Goal: Task Accomplishment & Management: Complete application form

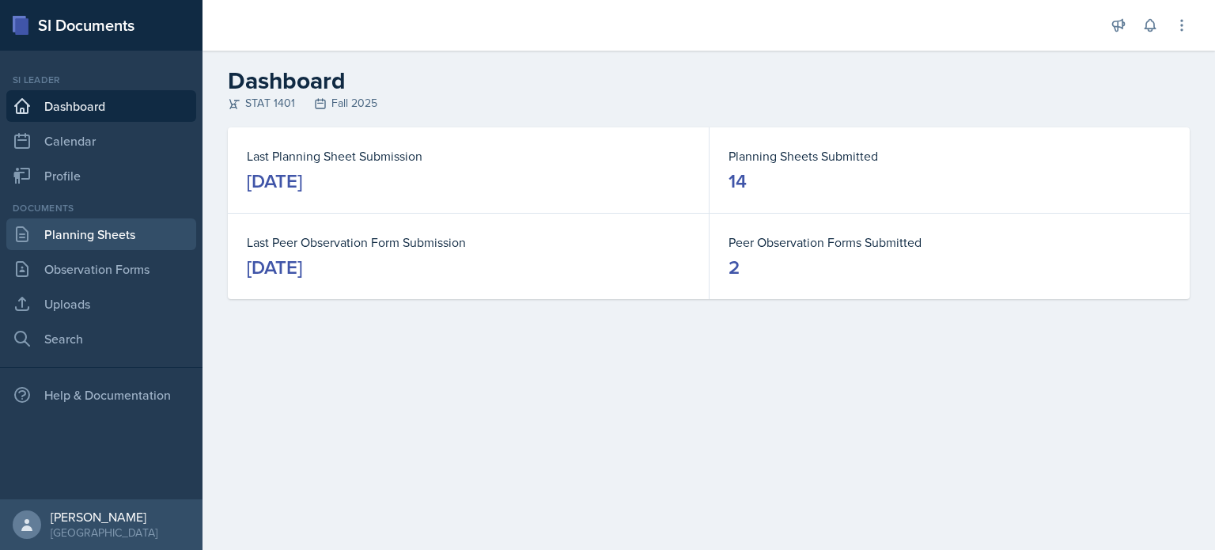
click at [95, 227] on link "Planning Sheets" at bounding box center [101, 234] width 190 height 32
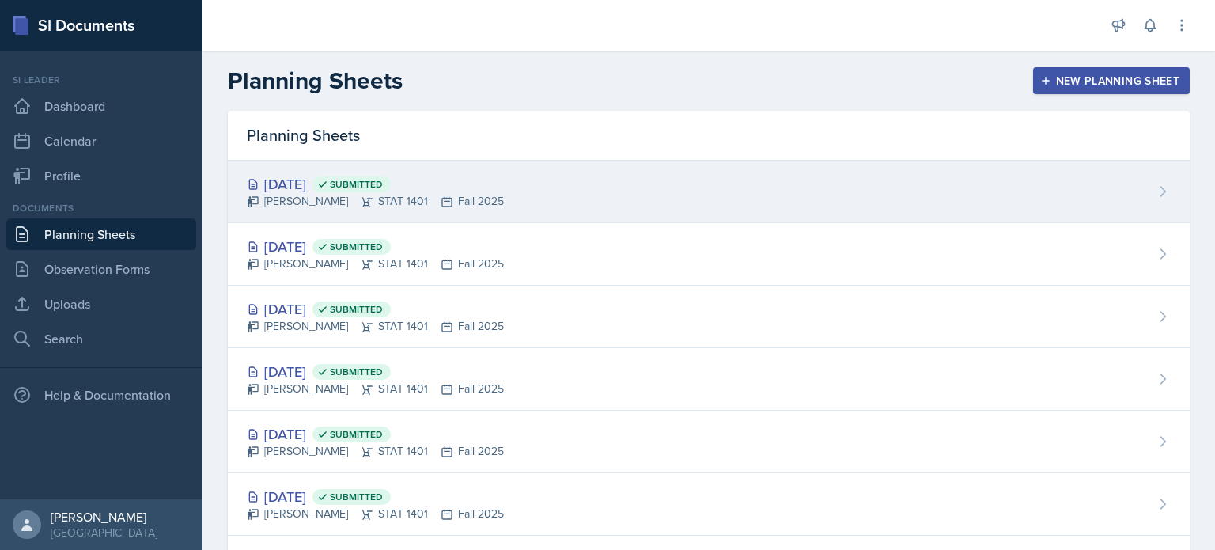
click at [383, 188] on span "Submitted" at bounding box center [356, 184] width 53 height 13
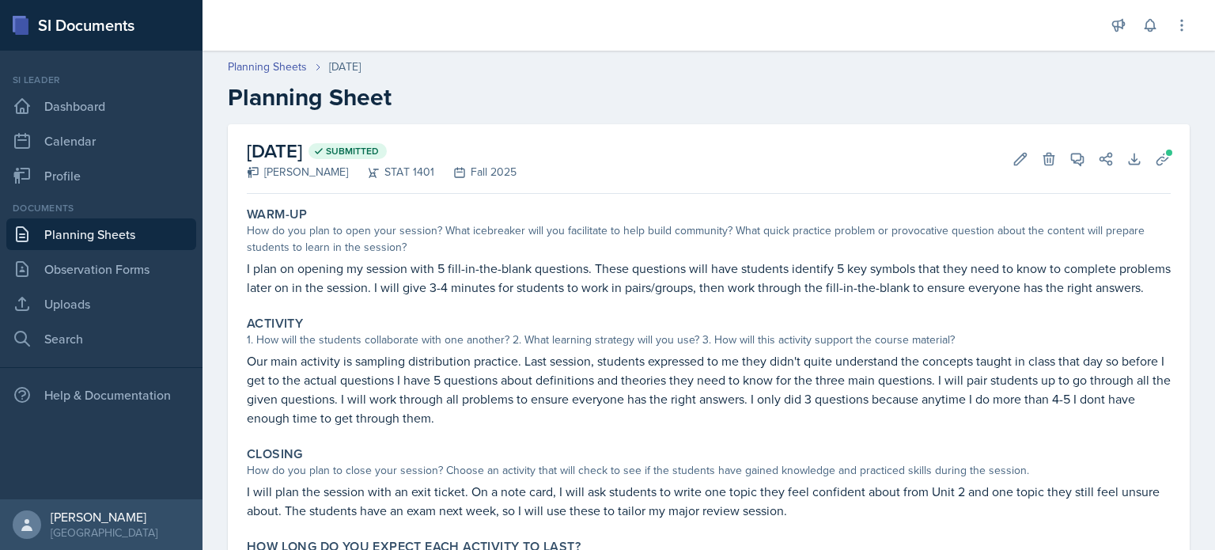
click at [73, 233] on link "Planning Sheets" at bounding box center [101, 234] width 190 height 32
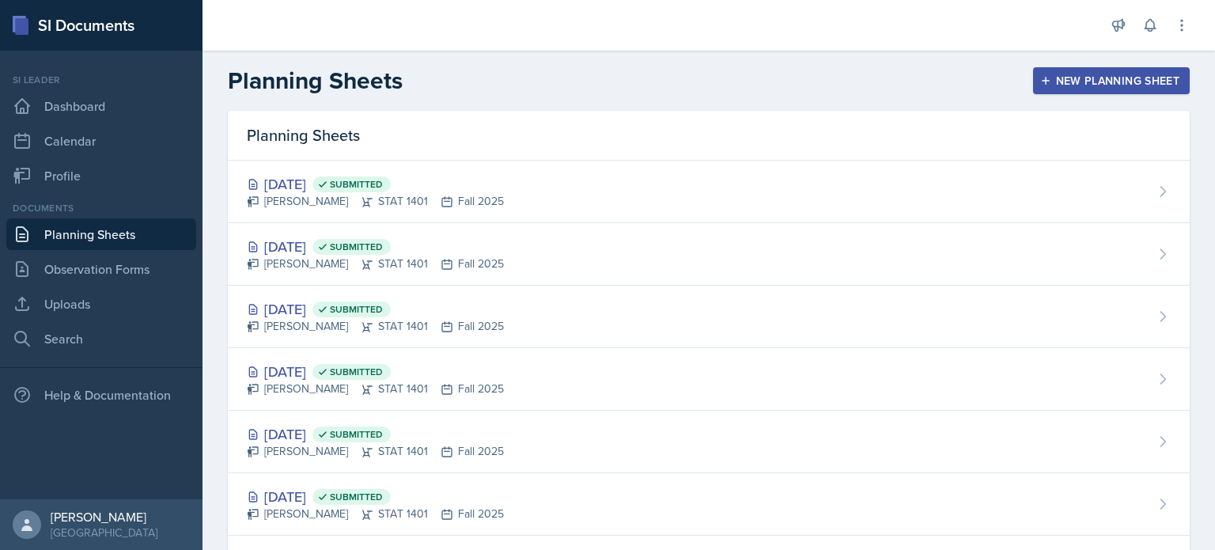
click at [792, 76] on div "Planning Sheets New Planning Sheet" at bounding box center [709, 80] width 1013 height 28
click at [1013, 94] on div "Planning Sheets New Planning Sheet" at bounding box center [709, 80] width 1013 height 28
click at [1070, 85] on div "New Planning Sheet" at bounding box center [1112, 80] width 136 height 13
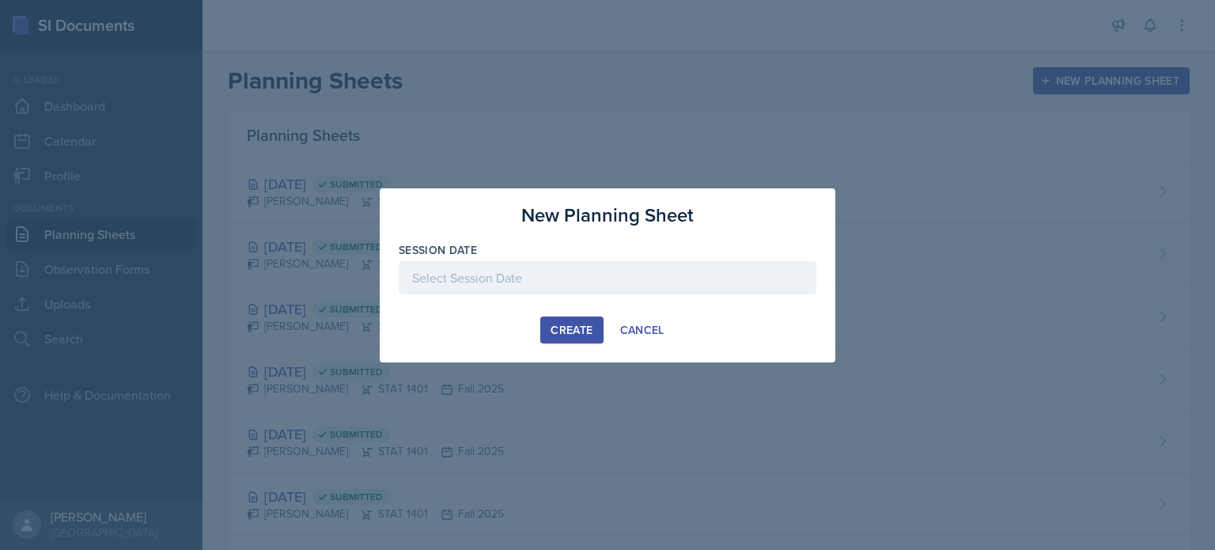
click at [630, 264] on div at bounding box center [608, 277] width 418 height 33
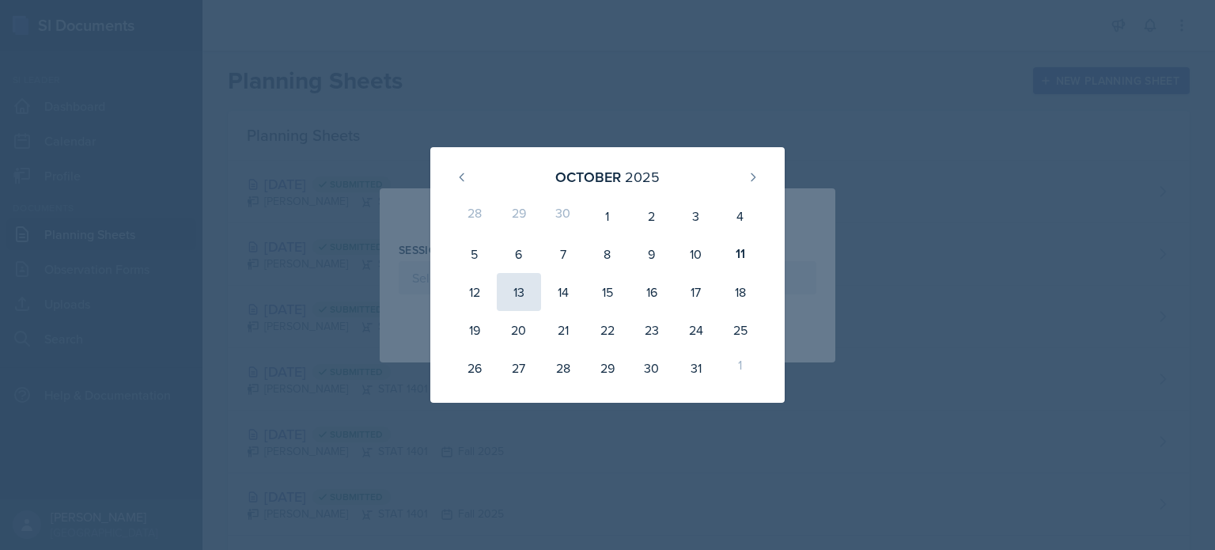
click at [521, 300] on div "13" at bounding box center [519, 292] width 44 height 38
type input "October 13th, 2025"
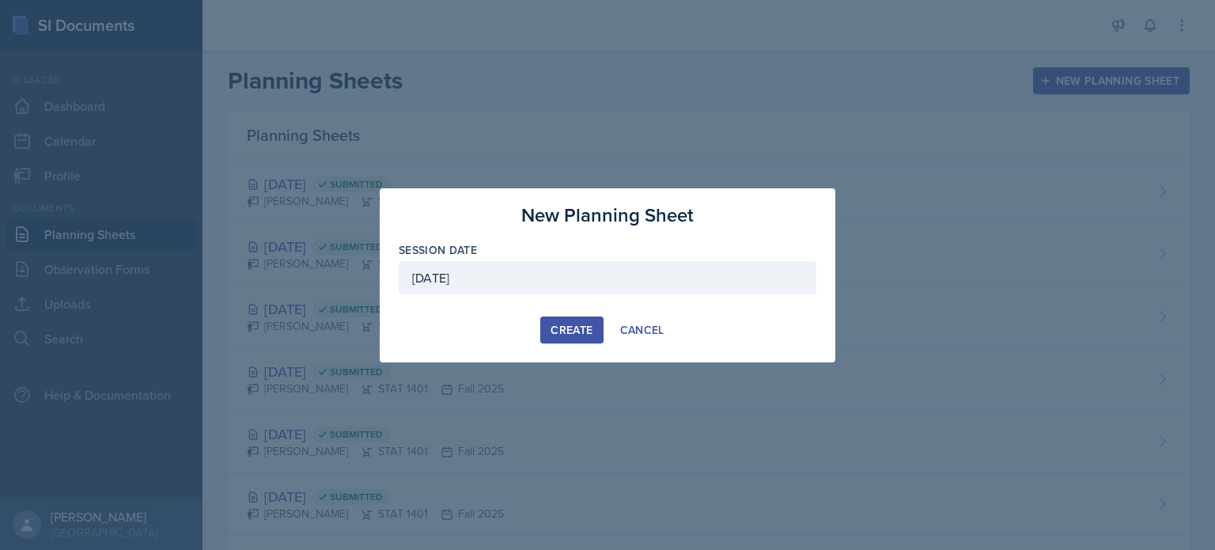
click at [582, 328] on div "Create" at bounding box center [572, 330] width 42 height 13
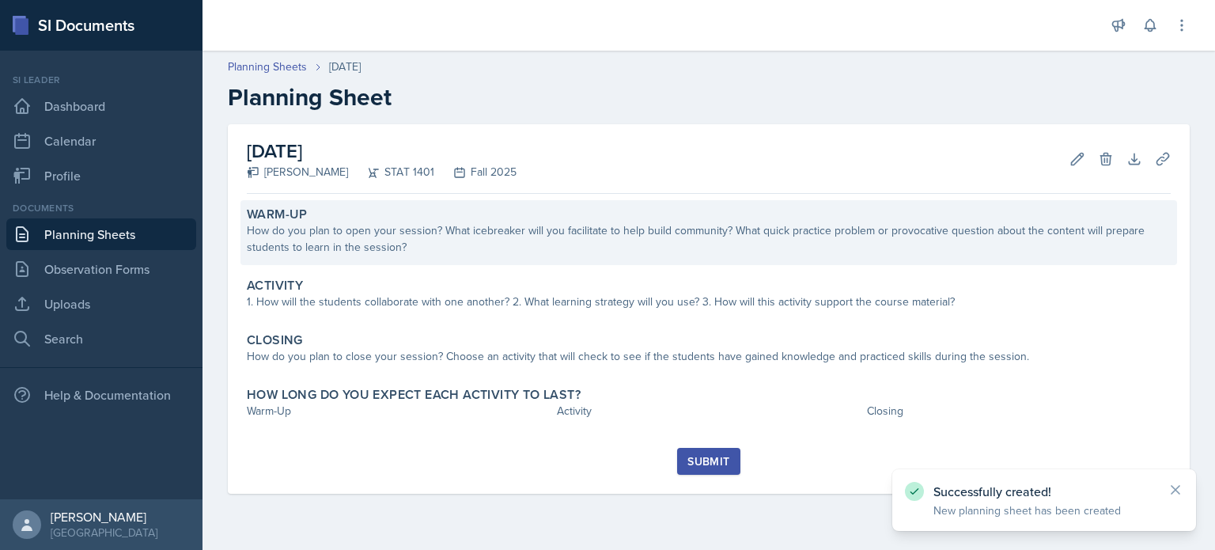
click at [495, 224] on div "How do you plan to open your session? What icebreaker will you facilitate to he…" at bounding box center [709, 238] width 924 height 33
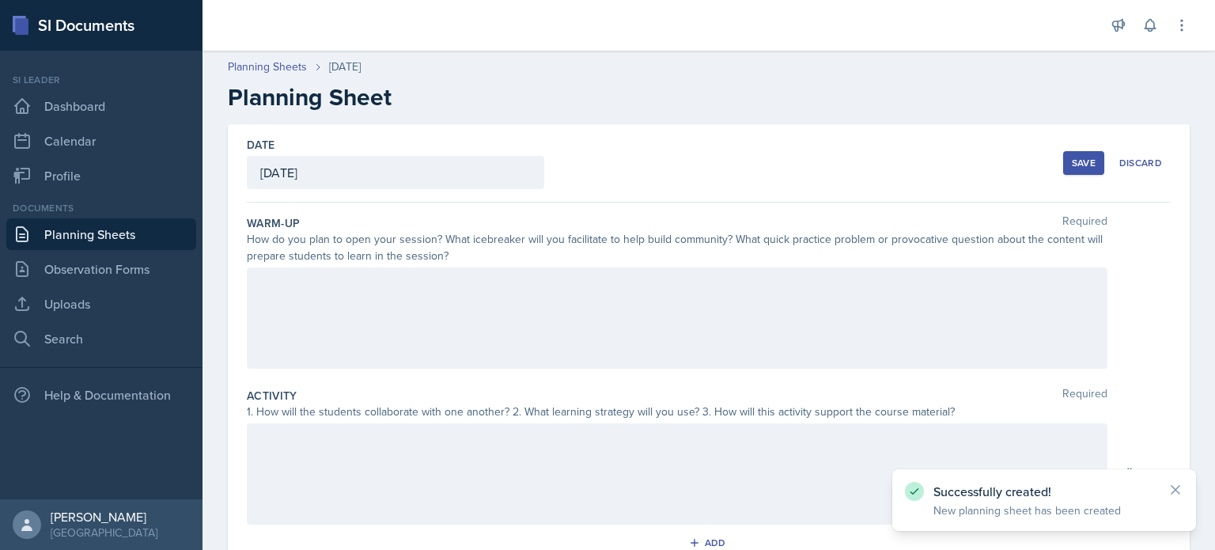
click at [491, 295] on div at bounding box center [677, 317] width 861 height 101
click at [399, 327] on div at bounding box center [677, 317] width 861 height 101
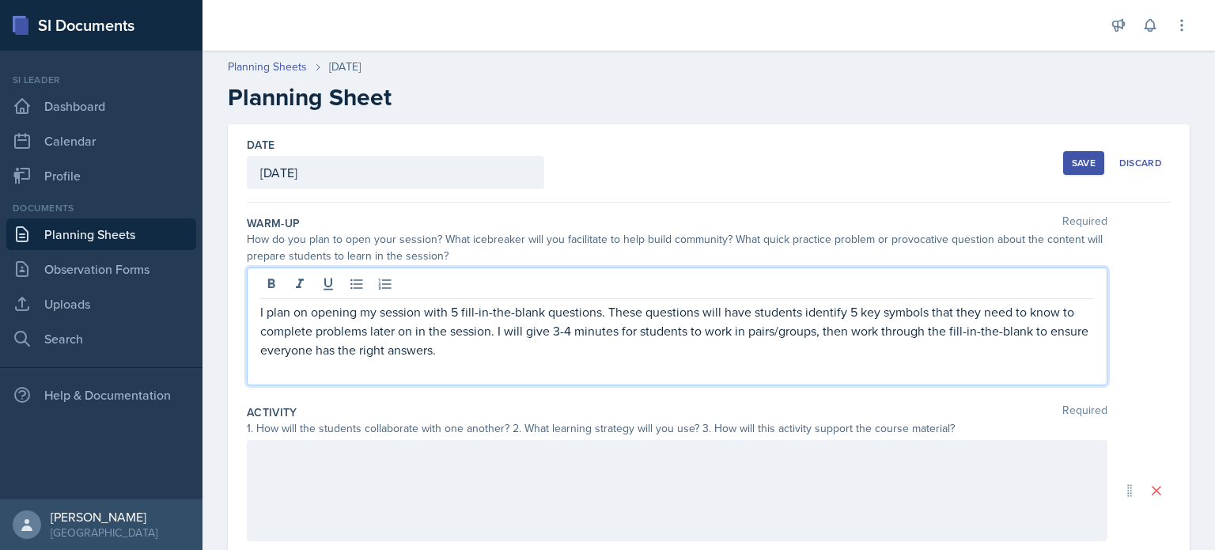
click at [490, 328] on p "I plan on opening my session with 5 fill-in-the-blank questions. These question…" at bounding box center [677, 330] width 834 height 57
click at [496, 329] on p "I plan on opening my session with 5 fill-in-the-blank questions. These question…" at bounding box center [677, 330] width 834 height 57
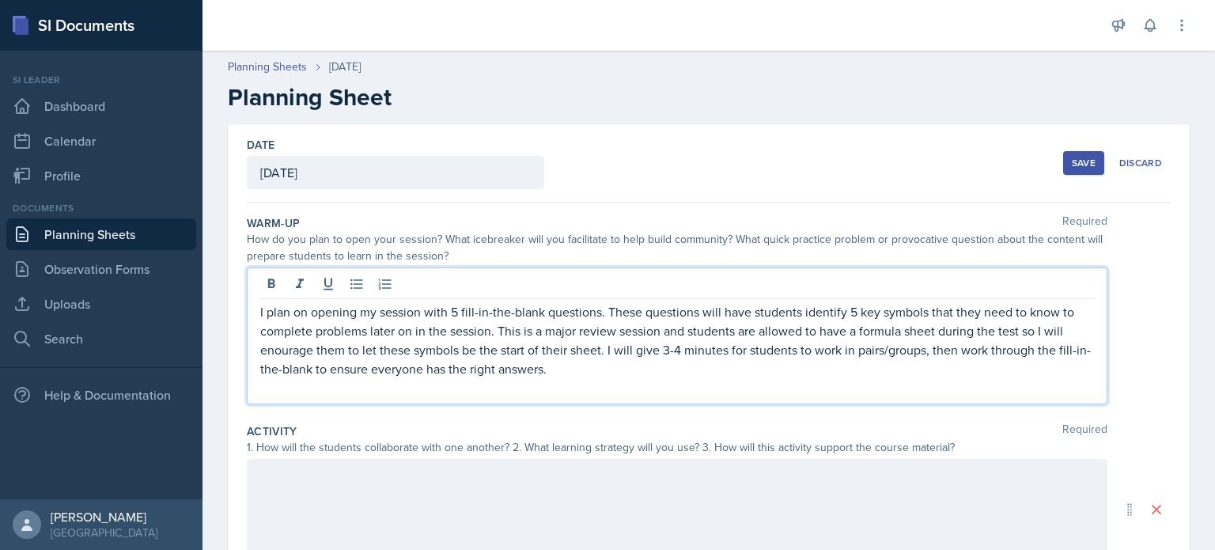
click at [291, 347] on p "I plan on opening my session with 5 fill-in-the-blank questions. These question…" at bounding box center [677, 340] width 834 height 76
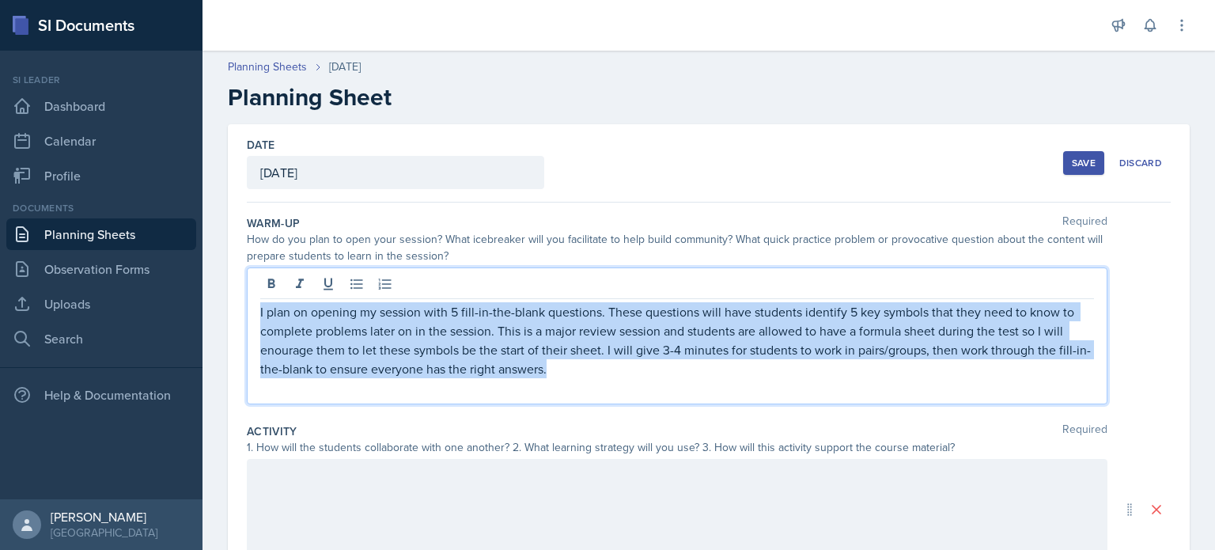
click at [291, 347] on p "I plan on opening my session with 5 fill-in-the-blank questions. These question…" at bounding box center [677, 340] width 834 height 76
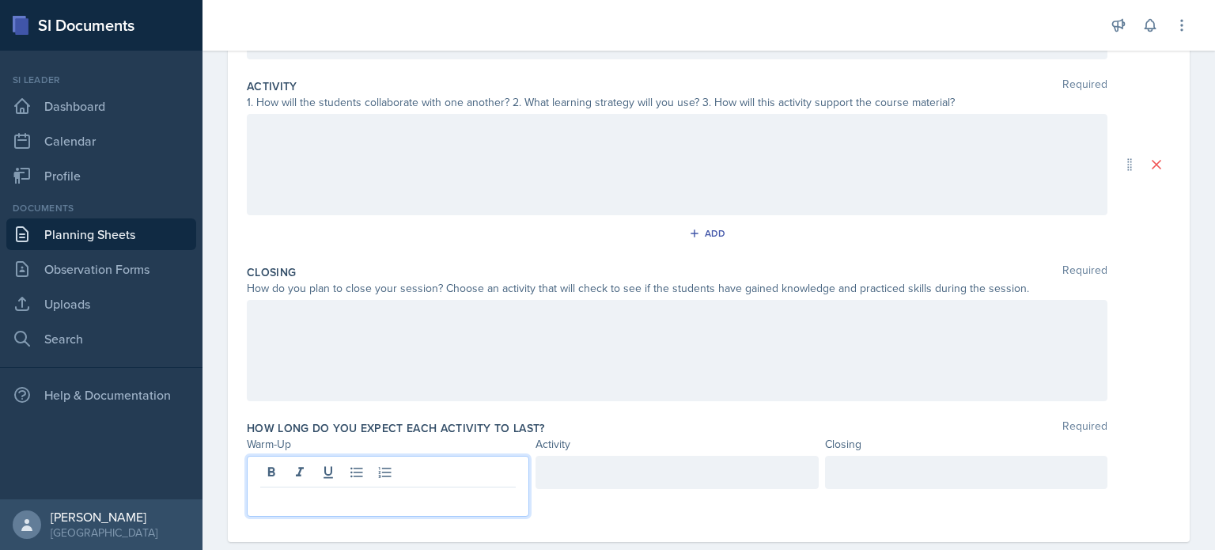
scroll to position [345, 0]
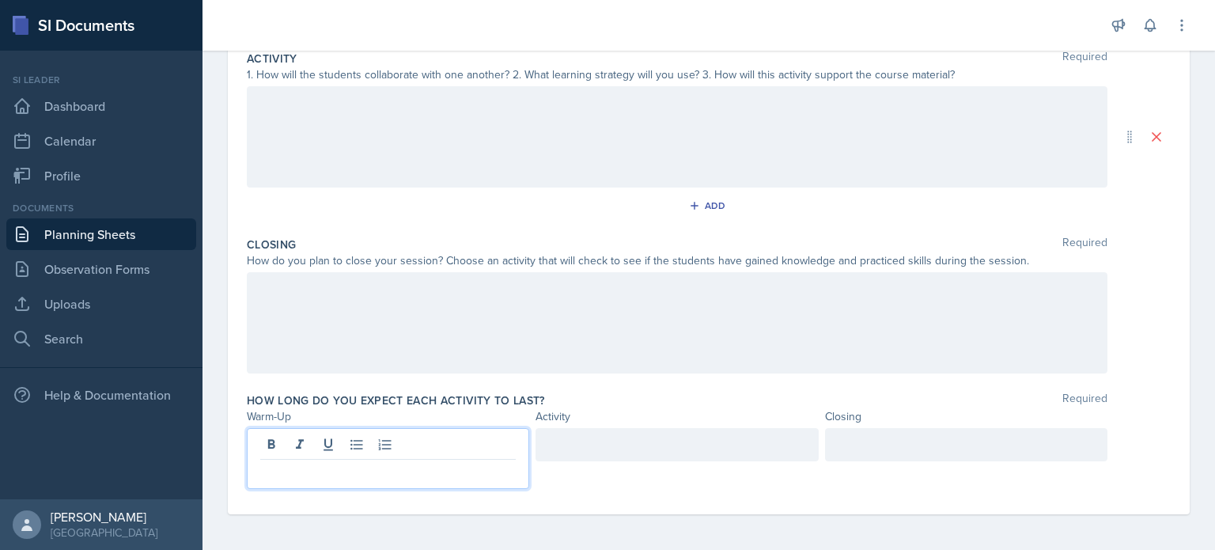
click at [323, 472] on p at bounding box center [388, 472] width 256 height 19
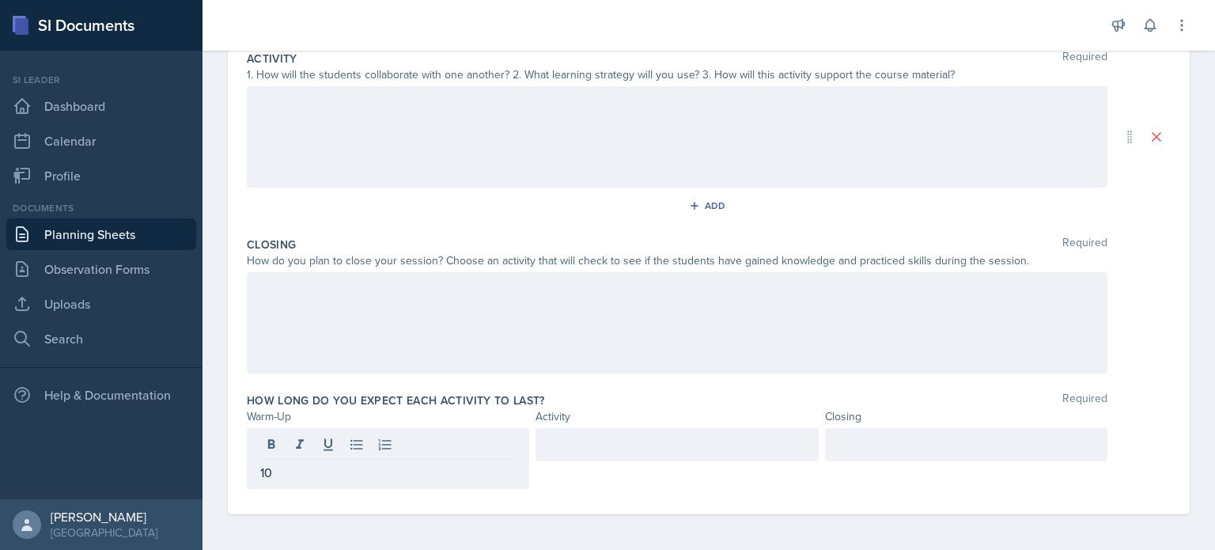
click at [224, 385] on div "Date October 13th, 2025 October 2025 28 29 30 1 2 3 4 5 6 7 8 9 10 11 12 13 14 …" at bounding box center [709, 165] width 1013 height 773
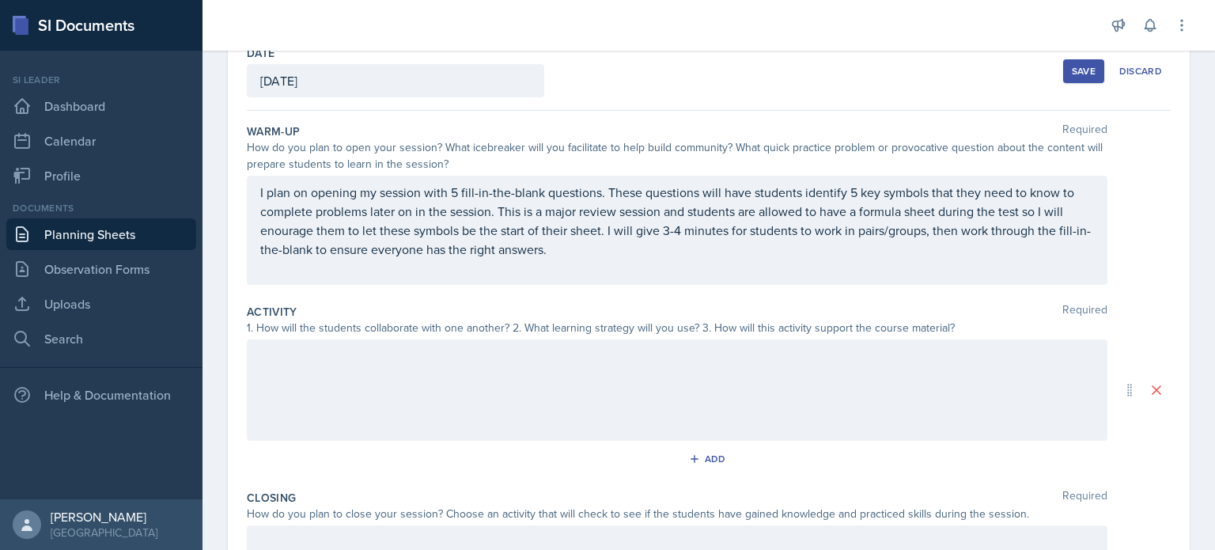
scroll to position [91, 0]
click at [396, 371] on div at bounding box center [677, 390] width 861 height 101
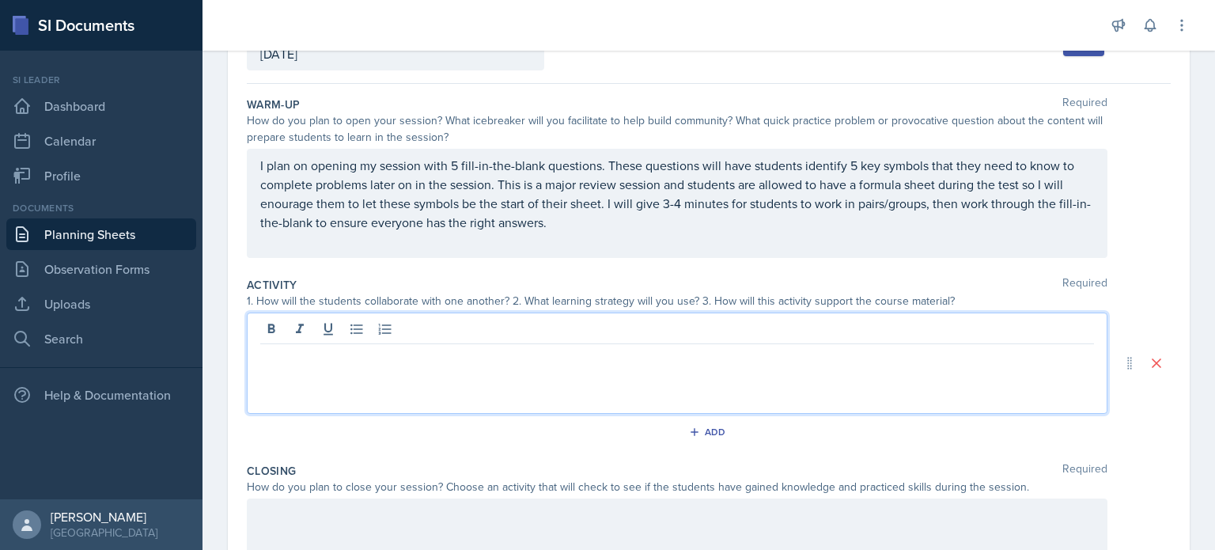
paste div
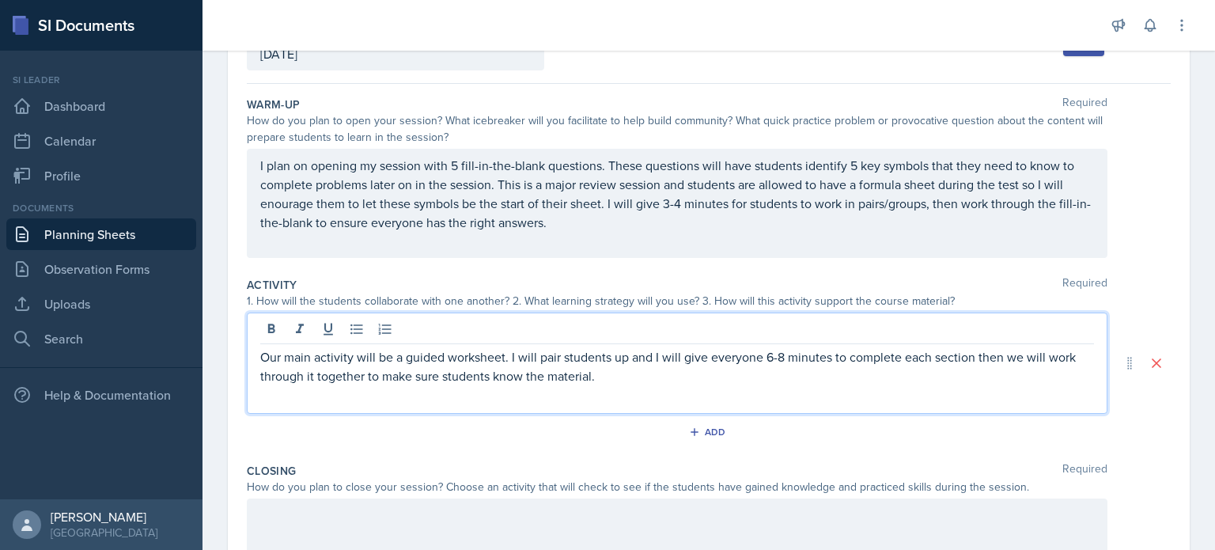
click at [643, 373] on p "Our main activity will be a guided worksheet. I will pair students up and I wil…" at bounding box center [677, 366] width 834 height 38
click at [717, 371] on p "Our main activity will be a guided worksheet. I will pair students up and I wil…" at bounding box center [677, 366] width 834 height 38
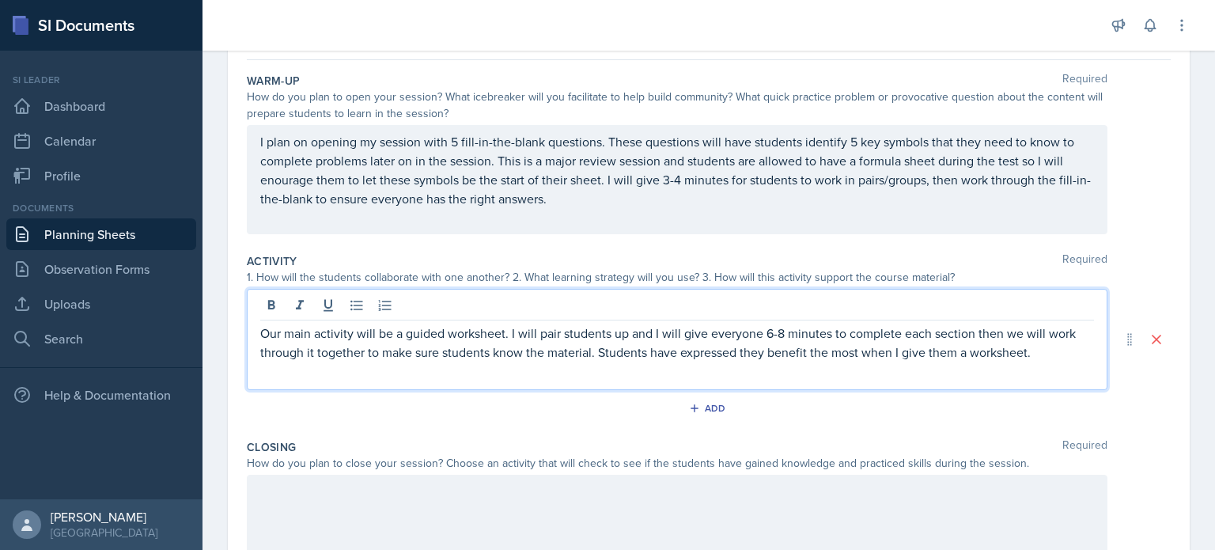
click at [1041, 348] on p "Our main activity will be a guided worksheet. I will pair students up and I wil…" at bounding box center [677, 343] width 834 height 38
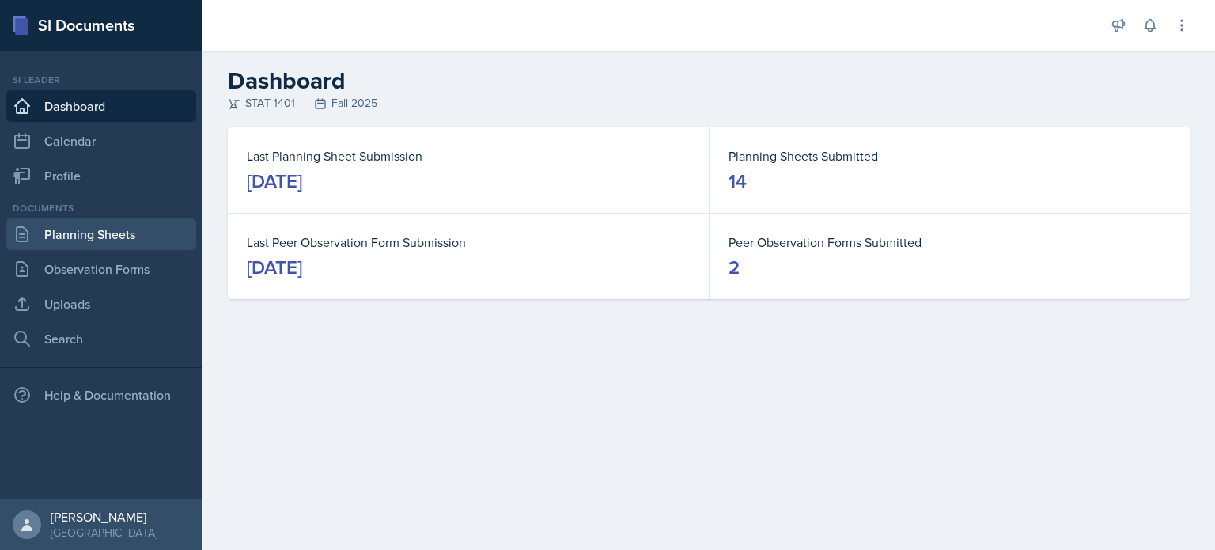
click at [130, 225] on link "Planning Sheets" at bounding box center [101, 234] width 190 height 32
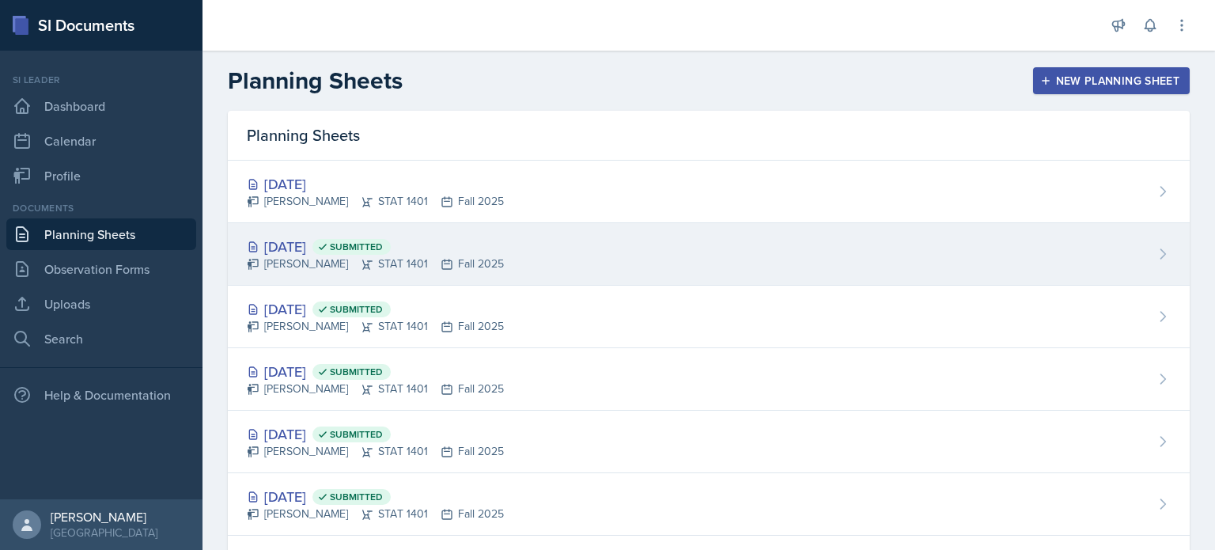
click at [345, 226] on div "Oct 8th, 2025 Submitted Aissa Sylla STAT 1401 Fall 2025" at bounding box center [709, 254] width 962 height 63
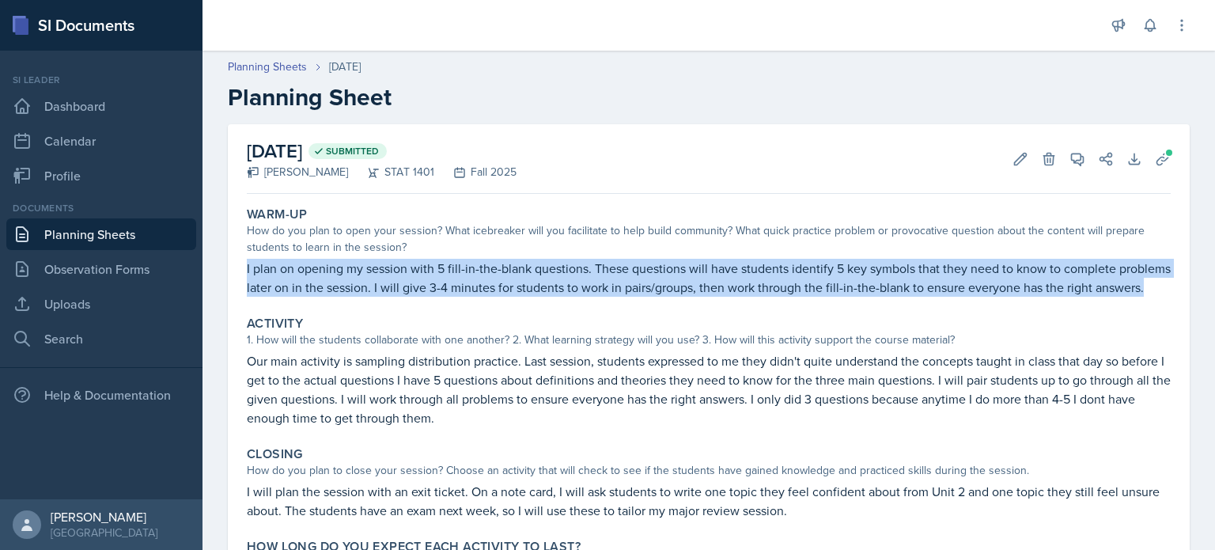
drag, startPoint x: 244, startPoint y: 264, endPoint x: 334, endPoint y: 305, distance: 99.1
click at [334, 303] on div "Warm-Up How do you plan to open your session? What icebreaker will you facilita…" at bounding box center [709, 251] width 937 height 103
copy p "I plan on opening my session with 5 fill-in-the-blank questions. These question…"
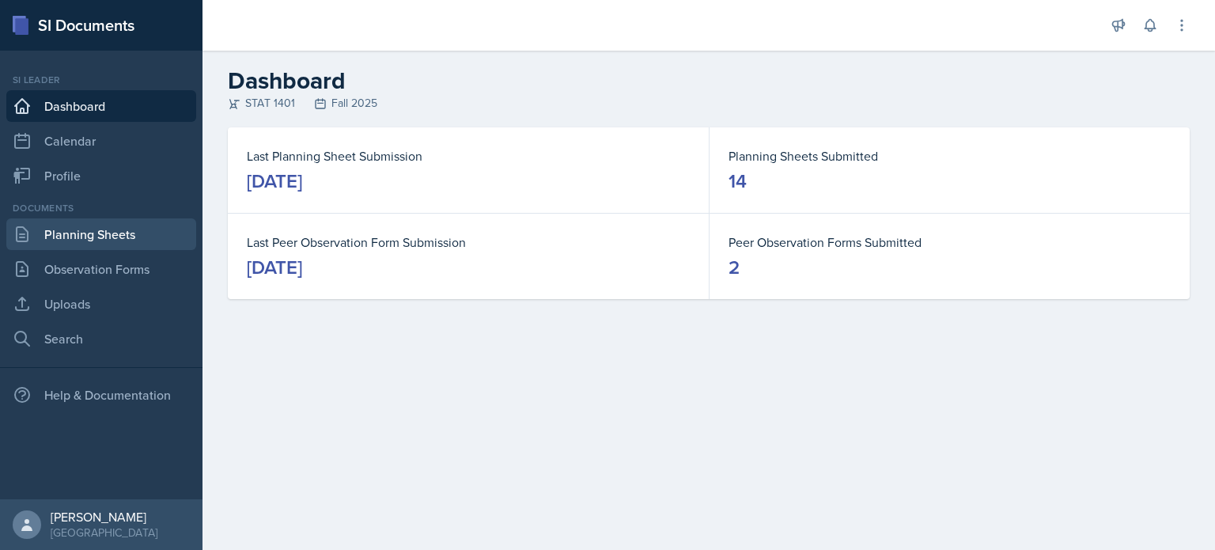
click at [28, 229] on icon at bounding box center [22, 234] width 19 height 19
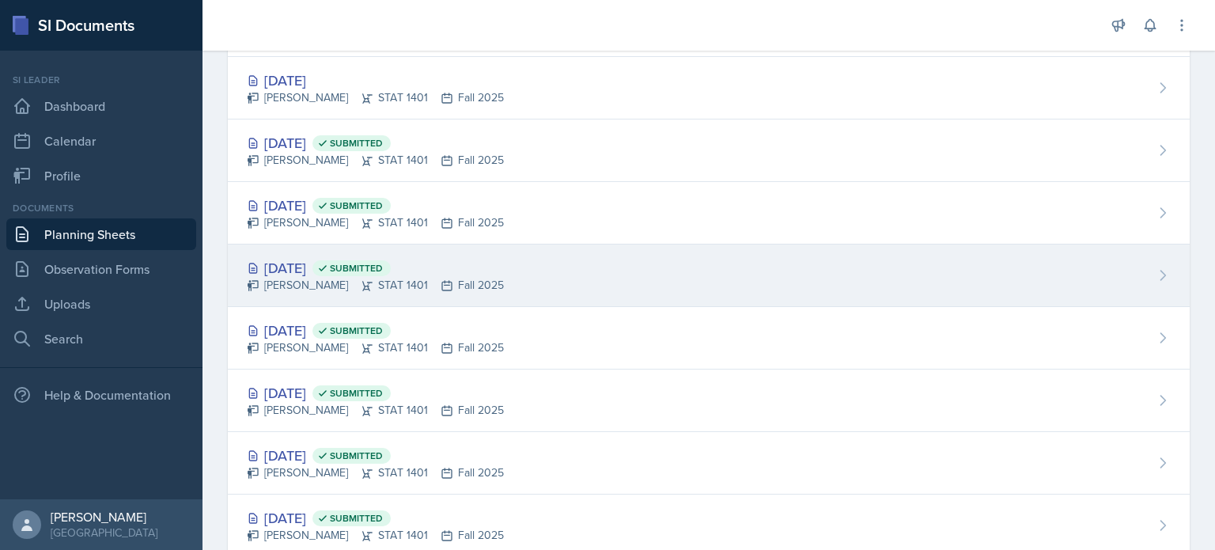
scroll to position [108, 0]
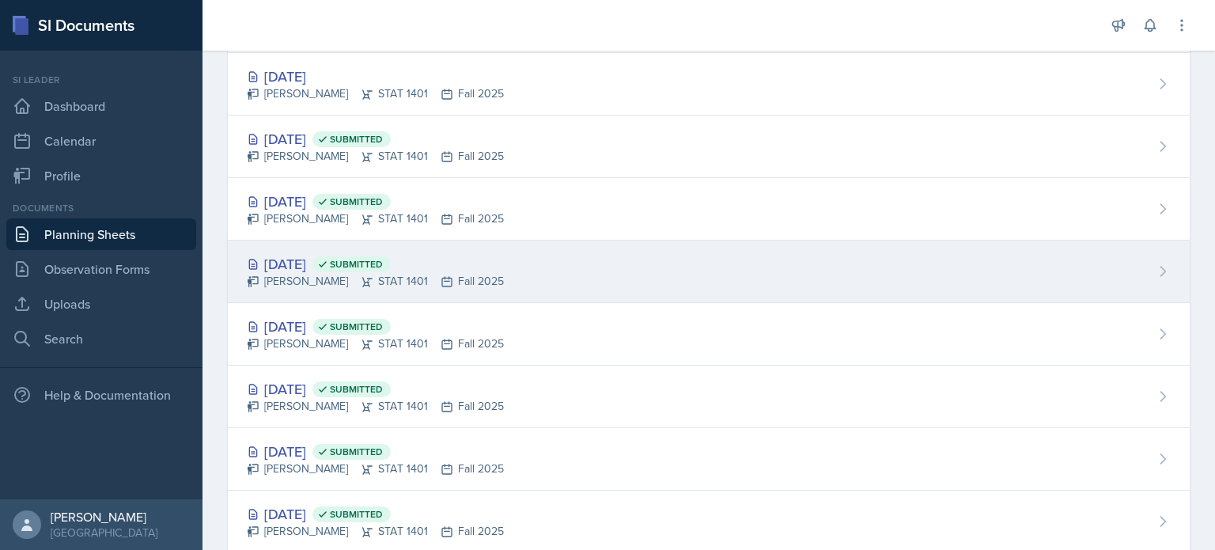
click at [394, 283] on div "[PERSON_NAME] STAT 1401 Fall 2025" at bounding box center [375, 281] width 257 height 17
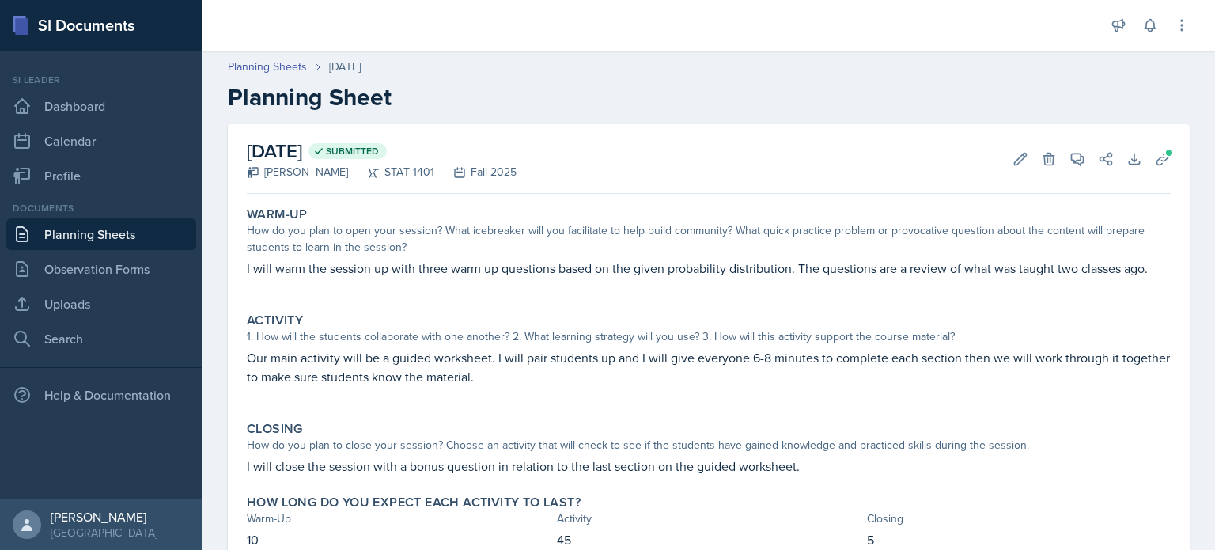
click at [366, 377] on p "Our main activity will be a guided worksheet. I will pair students up and I wil…" at bounding box center [709, 367] width 924 height 38
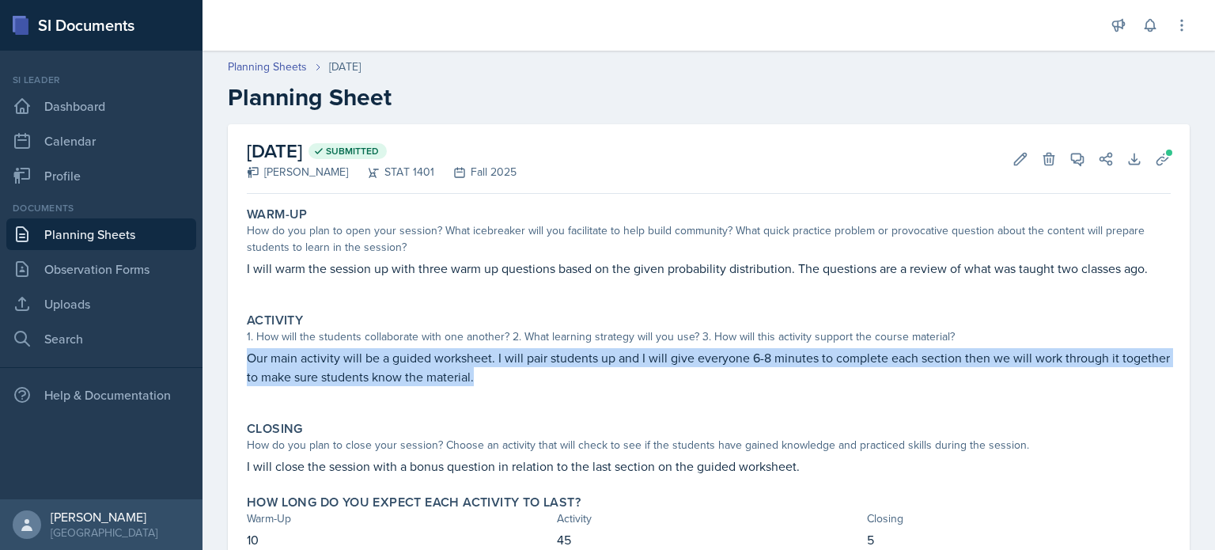
click at [366, 377] on p "Our main activity will be a guided worksheet. I will pair students up and I wil…" at bounding box center [709, 367] width 924 height 38
copy p "Our main activity will be a guided worksheet. I will pair students up and I wil…"
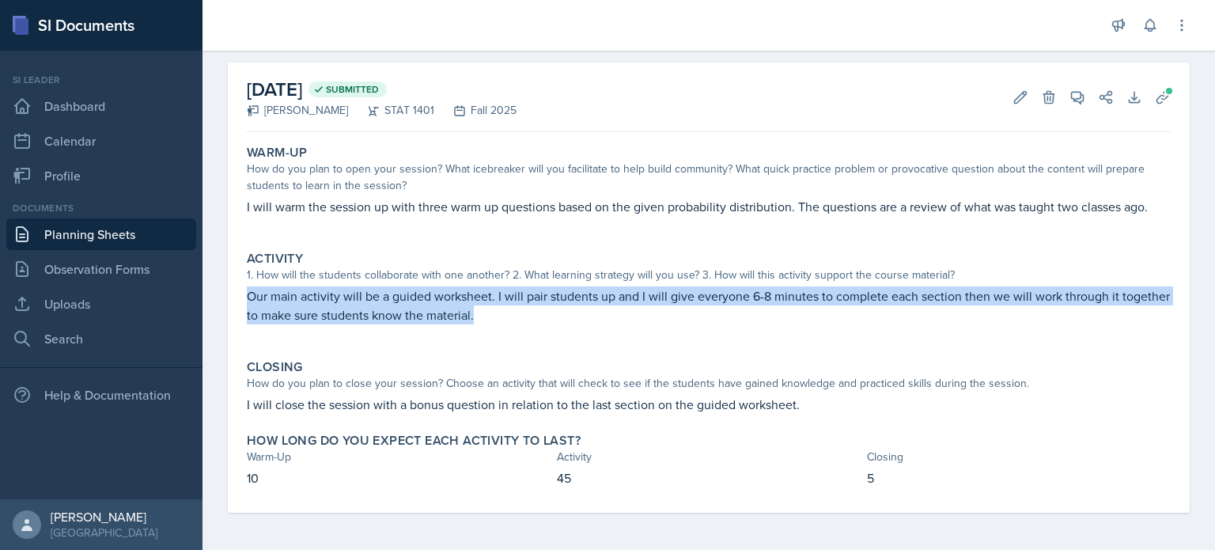
scroll to position [36, 0]
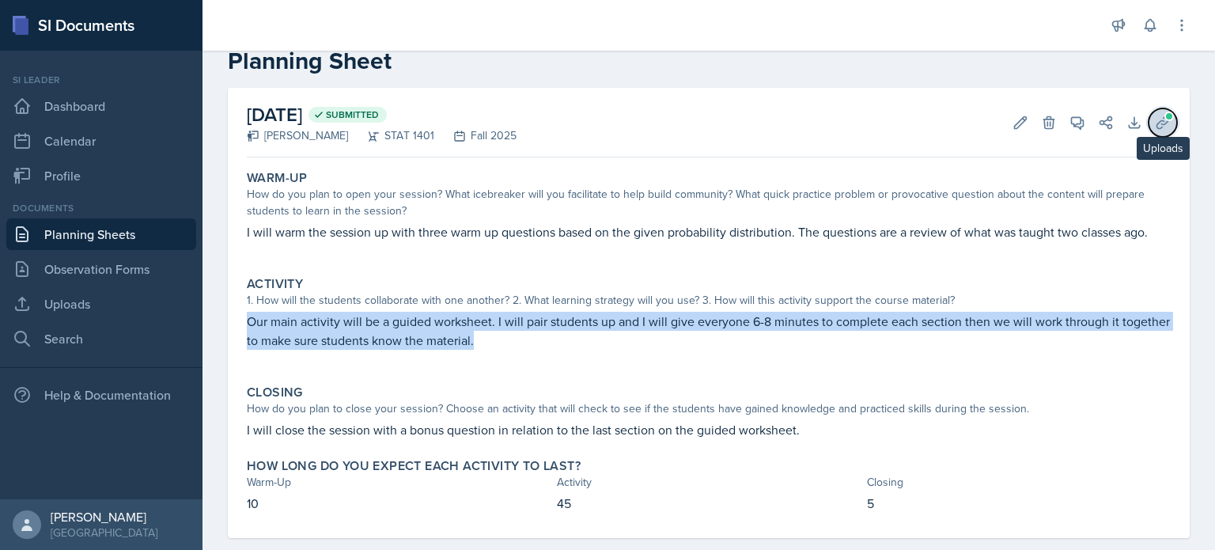
click at [1160, 125] on button "Uploads" at bounding box center [1163, 122] width 28 height 28
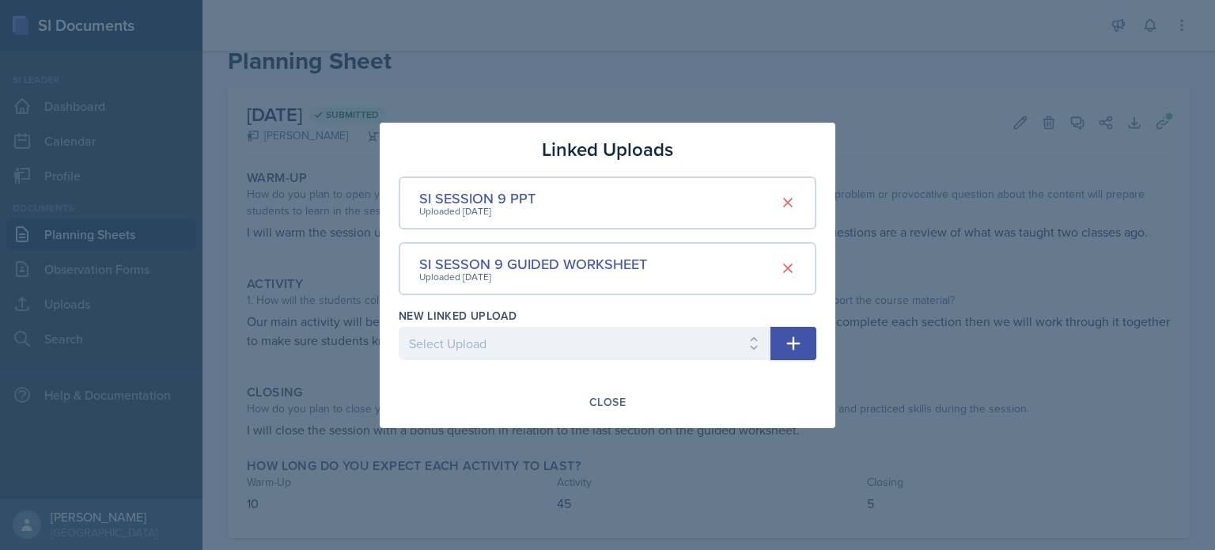
click at [649, 85] on div at bounding box center [607, 275] width 1215 height 550
